Goal: Information Seeking & Learning: Learn about a topic

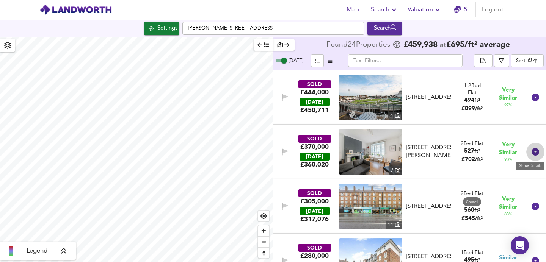
click at [531, 154] on icon at bounding box center [535, 152] width 9 height 9
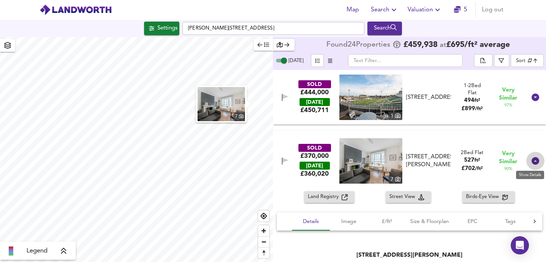
click at [532, 161] on icon at bounding box center [536, 161] width 8 height 8
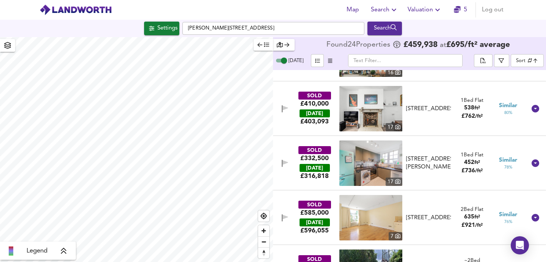
scroll to position [210, 0]
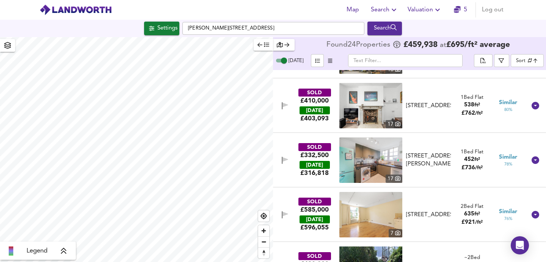
click at [172, 31] on div "Settings" at bounding box center [167, 29] width 20 height 10
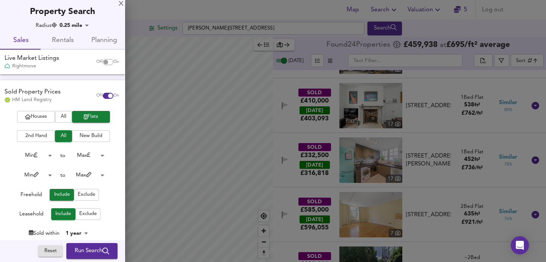
scroll to position [0, 0]
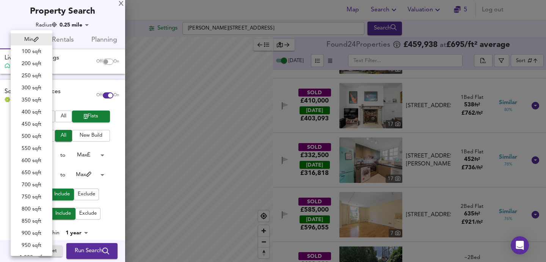
click at [46, 177] on body "Map Search Valuation 5 Log out Settings [PERSON_NAME][STREET_ADDRESS] Search Le…" at bounding box center [273, 131] width 546 height 262
click at [89, 165] on div at bounding box center [273, 131] width 546 height 262
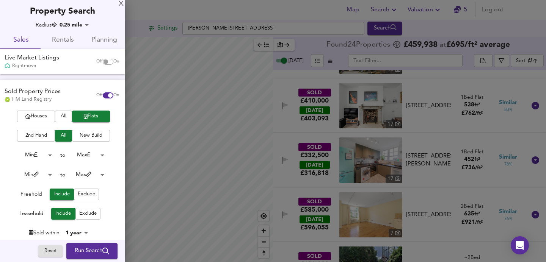
click at [89, 173] on body "Map Search Valuation 5 Log out Settings [PERSON_NAME][STREET_ADDRESS] Search Le…" at bounding box center [273, 131] width 546 height 262
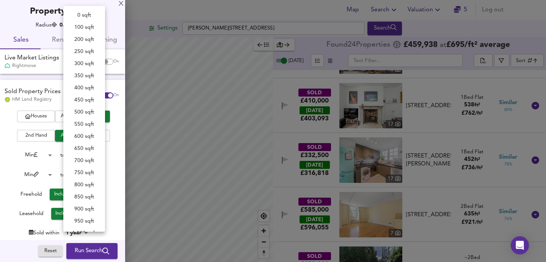
scroll to position [241, 0]
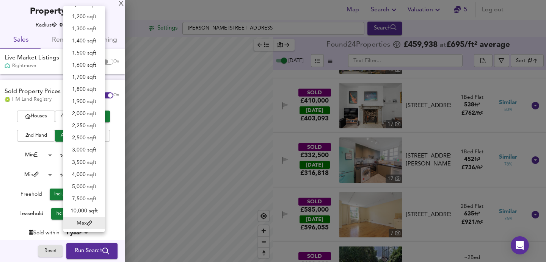
click at [22, 177] on div at bounding box center [273, 131] width 546 height 262
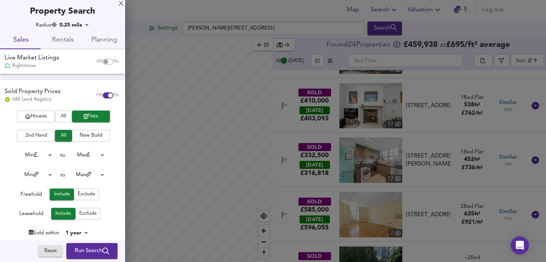
click at [282, 80] on div at bounding box center [273, 131] width 546 height 262
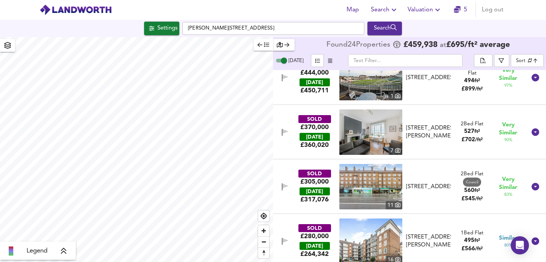
scroll to position [0, 0]
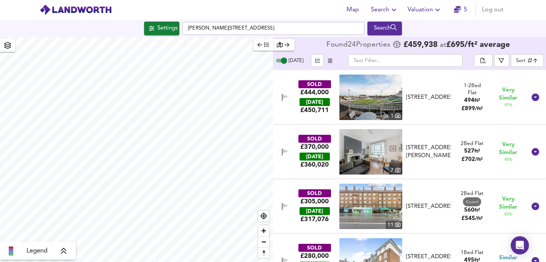
click at [334, 59] on button "button" at bounding box center [330, 60] width 13 height 13
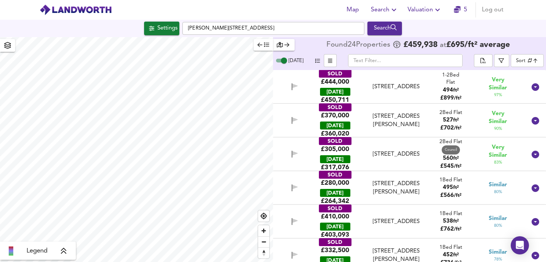
click at [317, 60] on icon "button" at bounding box center [317, 60] width 5 height 5
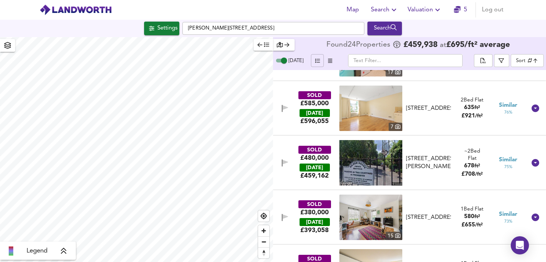
scroll to position [316, 0]
click at [281, 109] on button "button" at bounding box center [285, 109] width 10 height 10
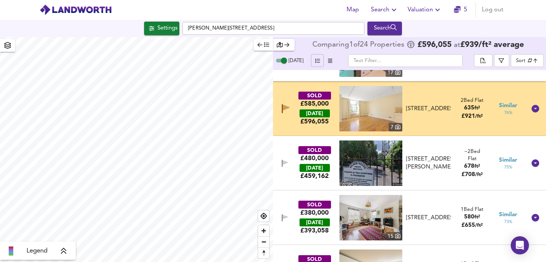
click at [283, 108] on icon "button" at bounding box center [286, 108] width 7 height 6
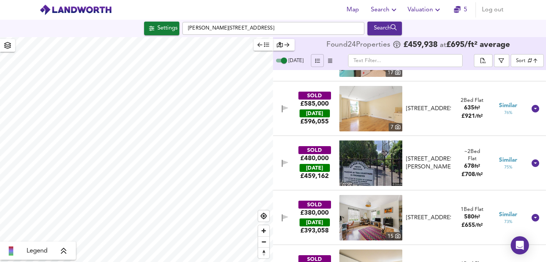
click at [328, 60] on icon "button" at bounding box center [330, 60] width 4 height 5
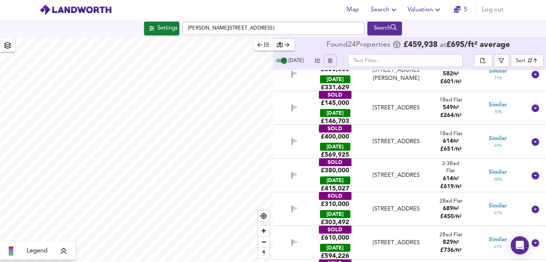
click at [324, 60] on button "button" at bounding box center [330, 60] width 13 height 13
click at [317, 60] on icon "button" at bounding box center [317, 61] width 5 height 4
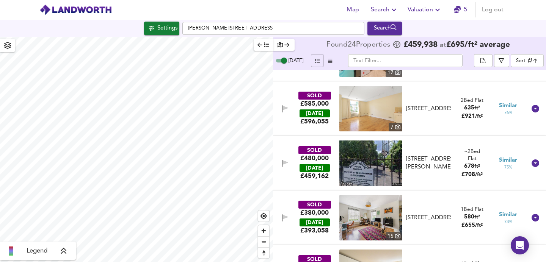
scroll to position [332, 0]
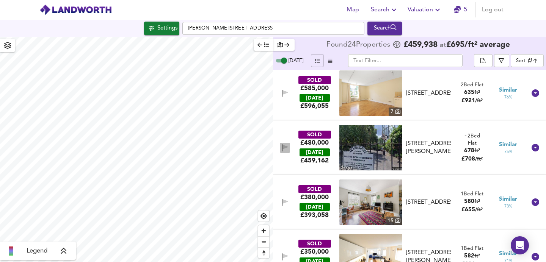
click at [284, 147] on icon "button" at bounding box center [285, 147] width 5 height 5
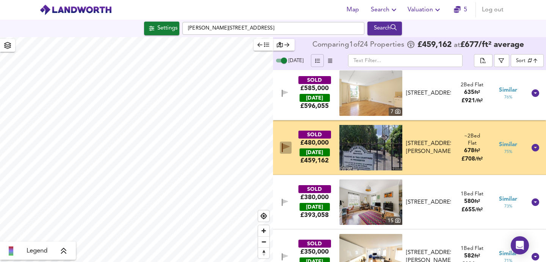
click at [284, 147] on icon "button" at bounding box center [286, 147] width 7 height 6
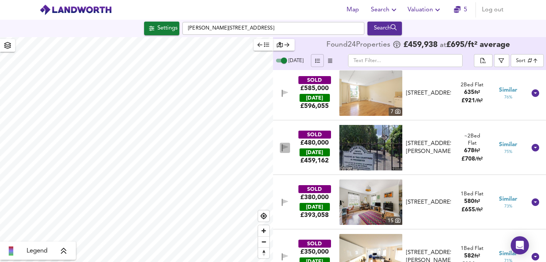
click at [284, 147] on icon "button" at bounding box center [285, 147] width 5 height 5
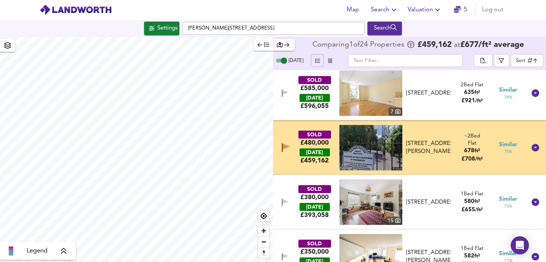
click at [284, 147] on icon "button" at bounding box center [286, 147] width 7 height 6
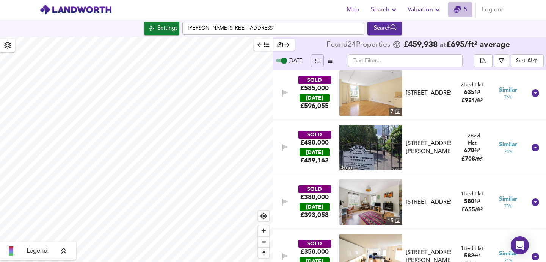
click at [457, 11] on icon "button" at bounding box center [457, 9] width 7 height 7
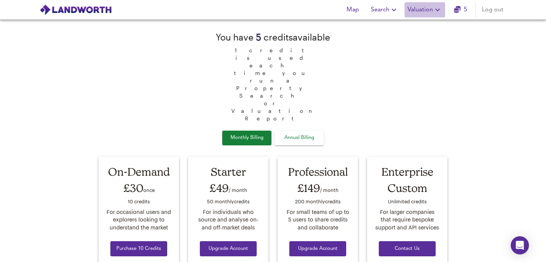
click at [445, 11] on button "Valuation" at bounding box center [425, 9] width 41 height 15
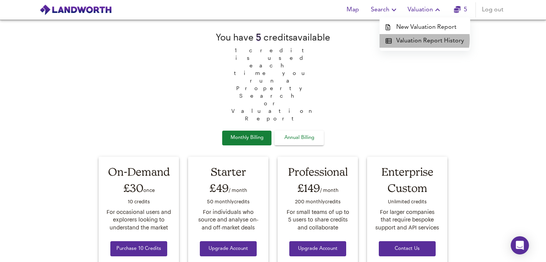
click at [421, 39] on li "Valuation Report History" at bounding box center [425, 41] width 91 height 14
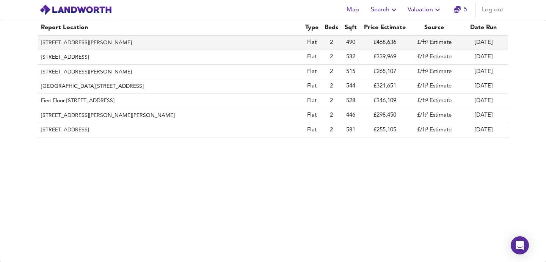
click at [187, 42] on th "[STREET_ADDRESS][PERSON_NAME]" at bounding box center [170, 43] width 264 height 14
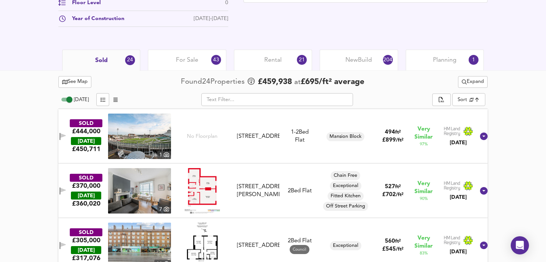
scroll to position [341, 0]
click at [289, 65] on div "Rental 21" at bounding box center [273, 59] width 78 height 21
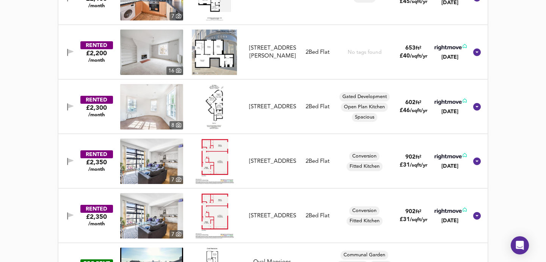
scroll to position [479, 0]
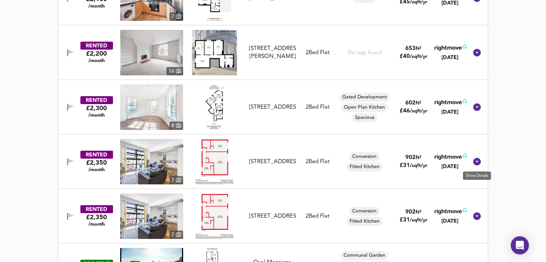
click at [473, 159] on icon at bounding box center [476, 161] width 9 height 9
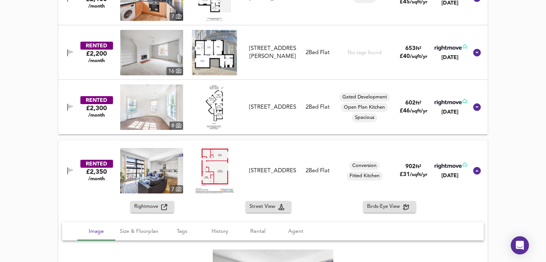
click at [473, 159] on div "RENTED £2,350 /month 7 [STREET_ADDRESS] [STREET_ADDRESS] 2 Bed Flat Conversion …" at bounding box center [272, 171] width 429 height 61
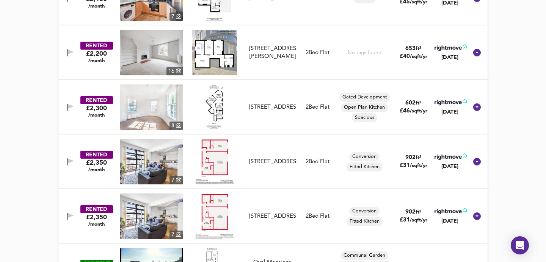
click at [167, 162] on img at bounding box center [151, 162] width 63 height 46
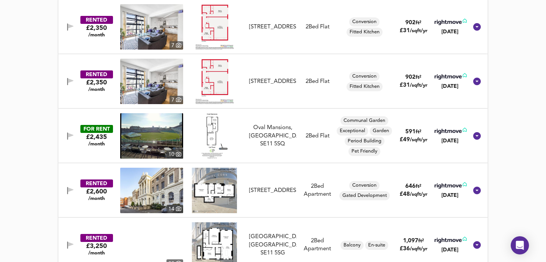
scroll to position [614, 0]
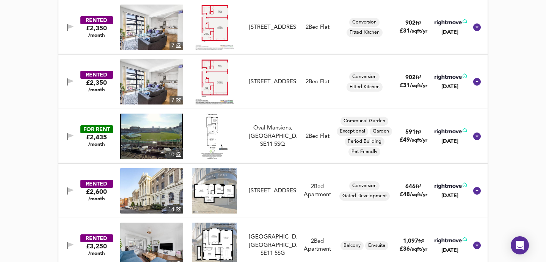
click at [161, 135] on img at bounding box center [151, 137] width 63 height 46
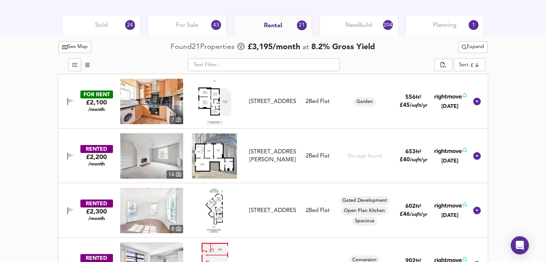
scroll to position [375, 0]
